Goal: Information Seeking & Learning: Find specific fact

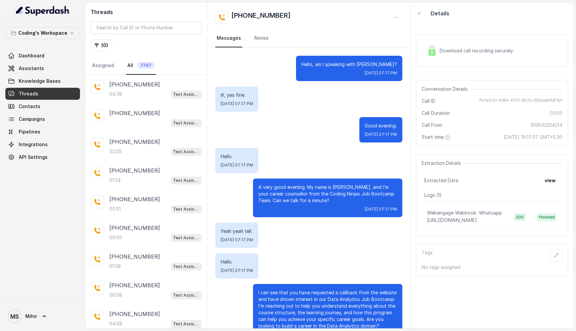
scroll to position [1124, 0]
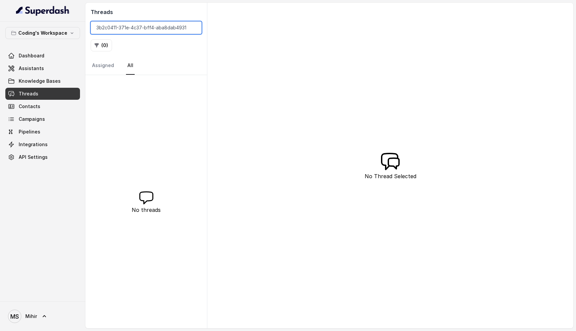
type input "3b2c0411-371e-4c37-bff4-aba8dab49319"
click at [141, 24] on input "3b2c0411-371e-4c37-bff4-aba8dab49319" at bounding box center [146, 27] width 111 height 13
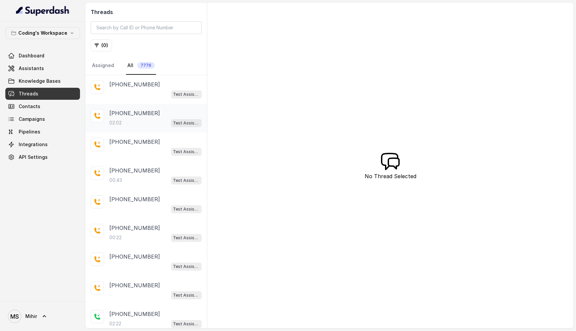
click at [127, 115] on p "[PHONE_NUMBER]" at bounding box center [134, 113] width 51 height 8
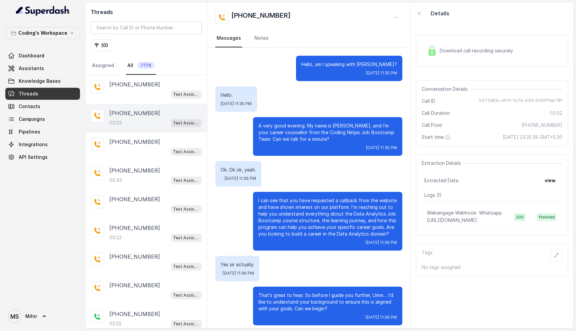
scroll to position [371, 0]
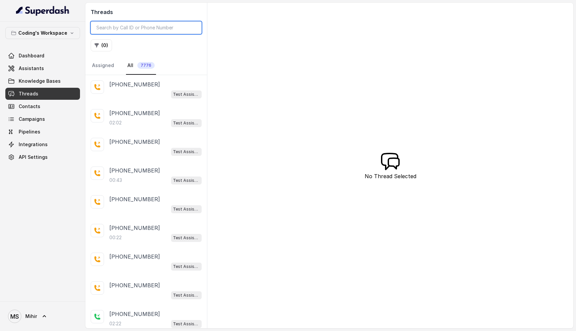
click at [132, 28] on input "search" at bounding box center [146, 27] width 111 height 13
paste input "1e5c276c-66c4-48af-a1b4-2f975ff1aed2"
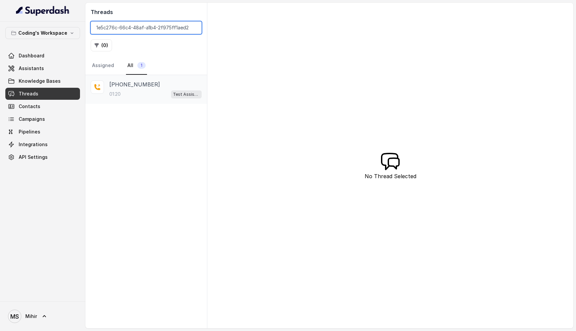
type input "1e5c276c-66c4-48af-a1b4-2f975ff1aed2"
click at [112, 98] on div "01:20 Test Assistant-3" at bounding box center [155, 94] width 92 height 9
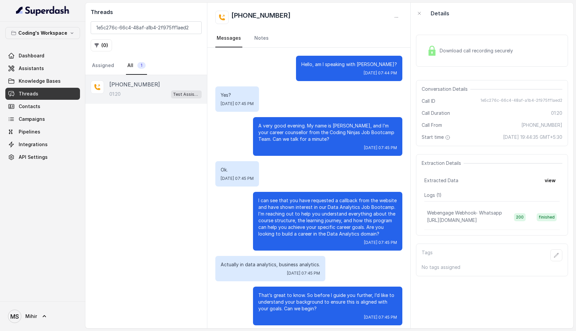
scroll to position [216, 0]
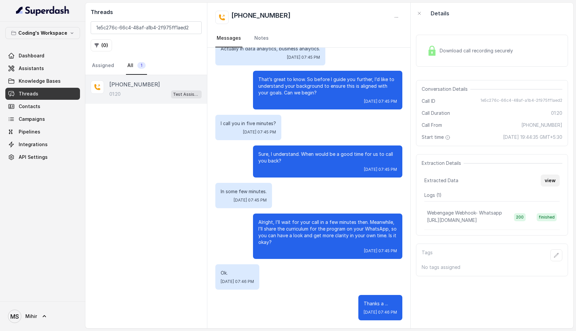
click at [546, 182] on button "view" at bounding box center [549, 180] width 19 height 12
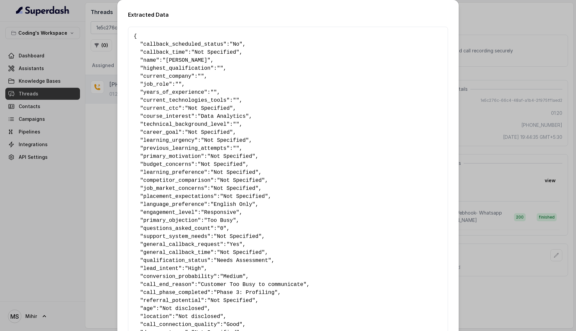
scroll to position [314, 0]
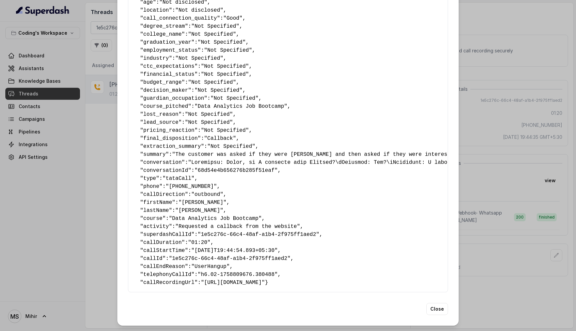
click at [342, 206] on pre "{ " callback_scheduled_status ": "No" , " callback_time ": "Not Specified" , " …" at bounding box center [288, 6] width 309 height 560
